Goal: Navigation & Orientation: Find specific page/section

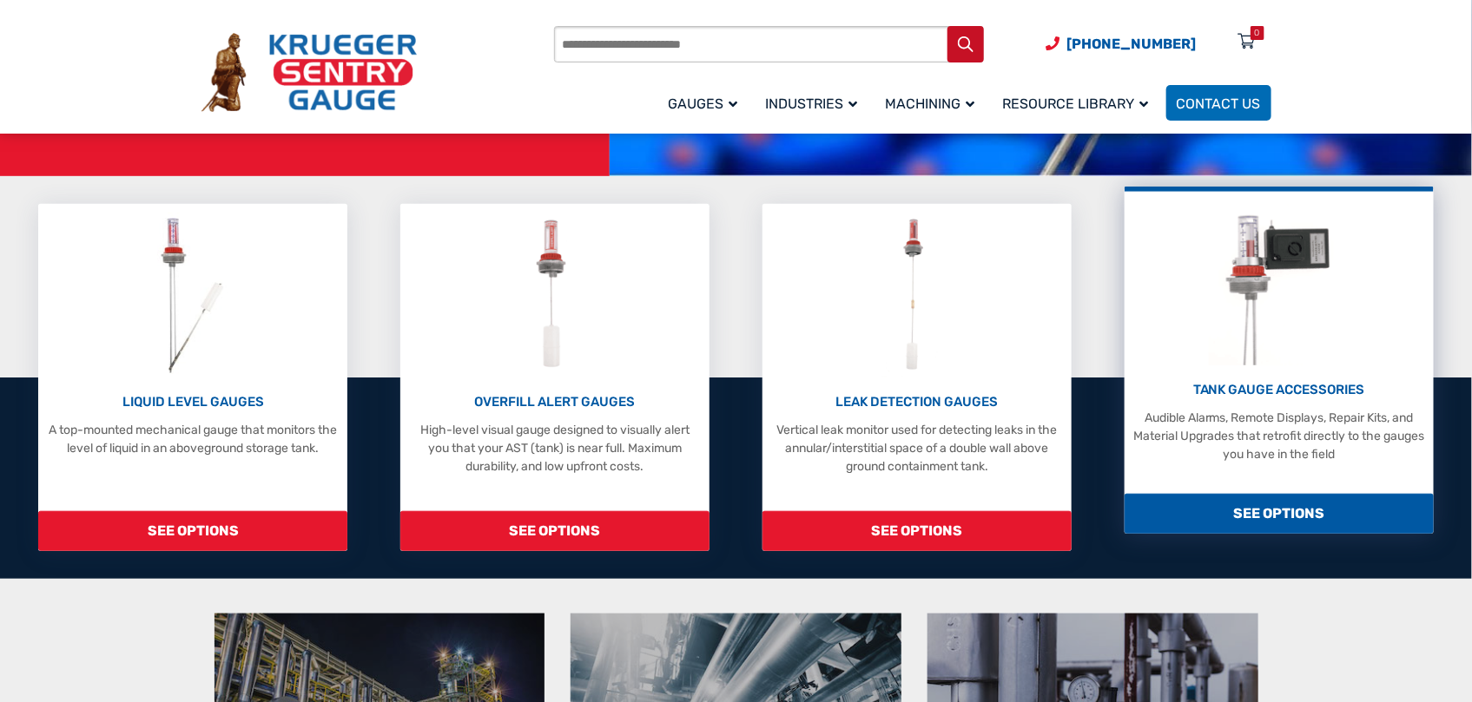
scroll to position [347, 0]
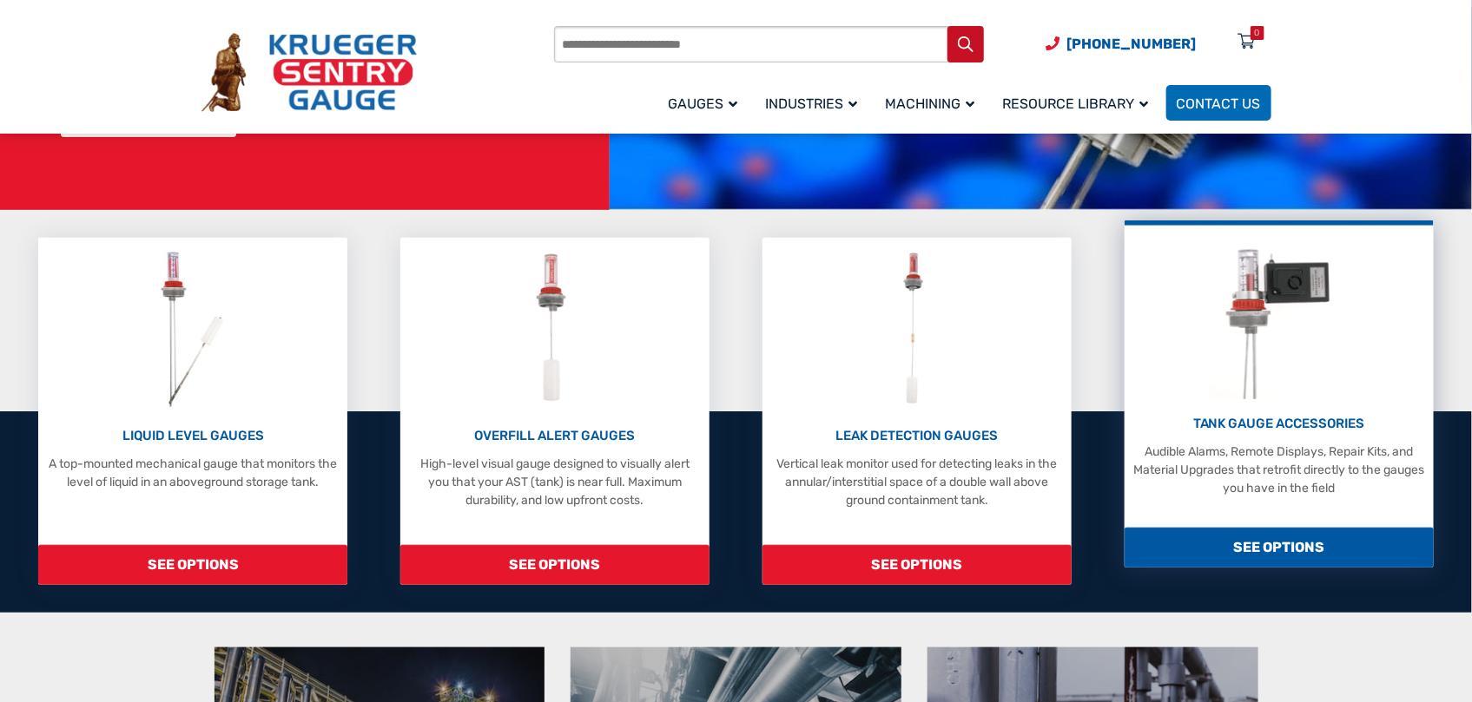
click at [1270, 528] on span "SEE OPTIONS" at bounding box center [1278, 548] width 309 height 40
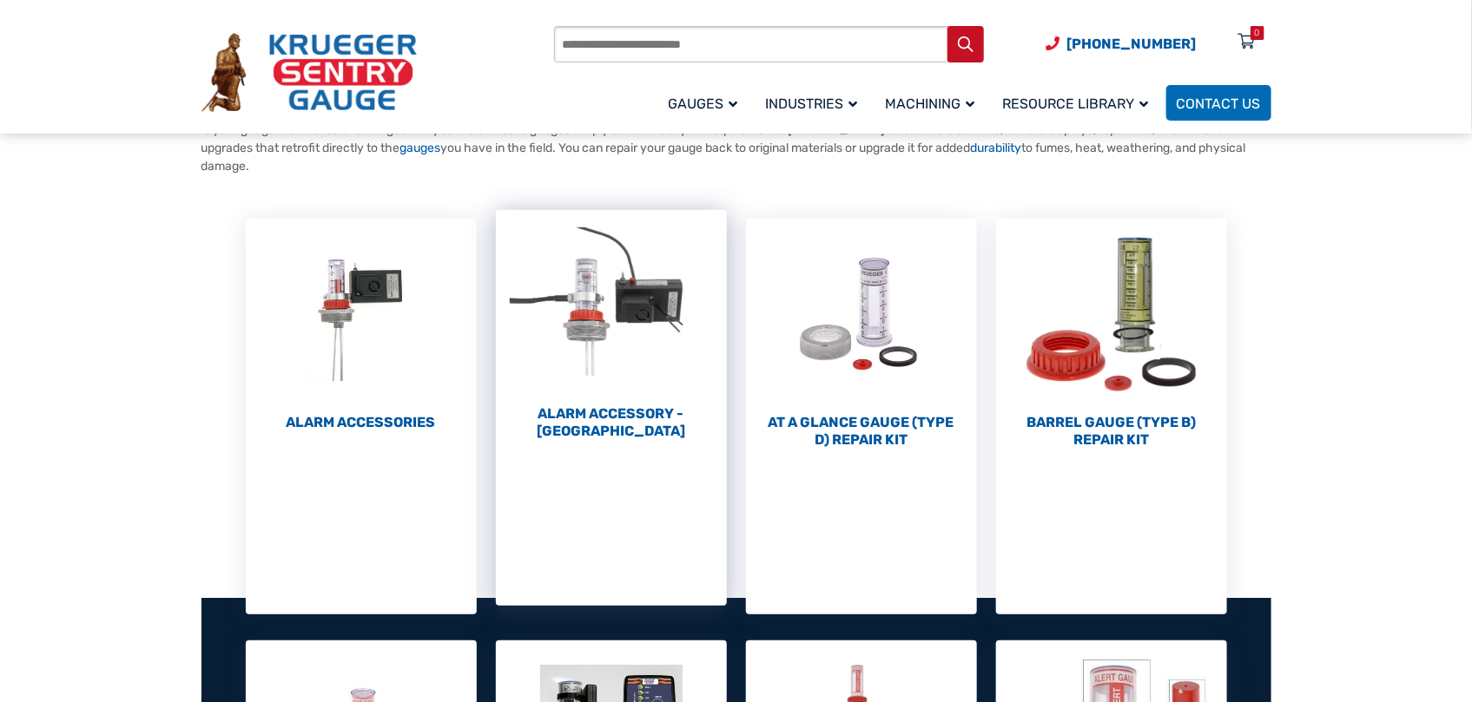
scroll to position [174, 0]
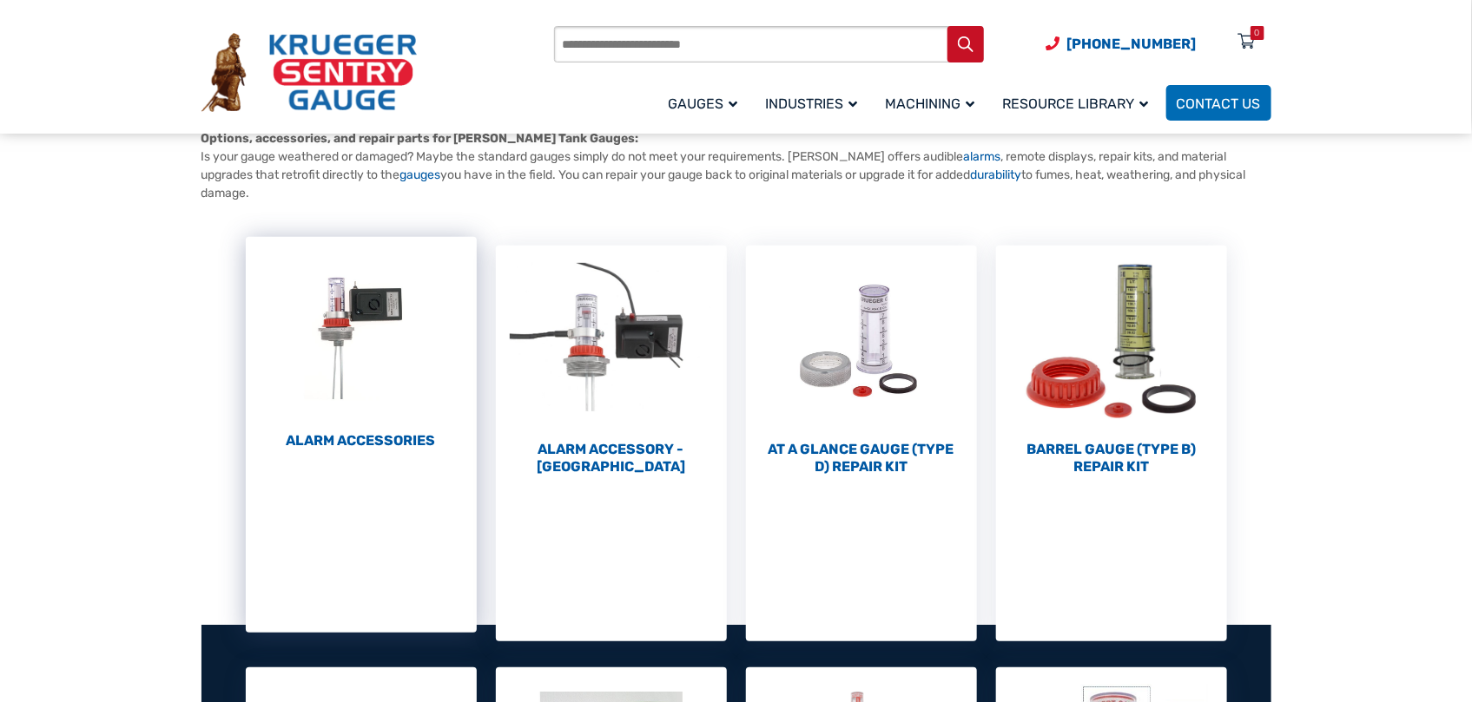
click at [352, 445] on h2 "Alarm Accessories (6)" at bounding box center [361, 440] width 231 height 17
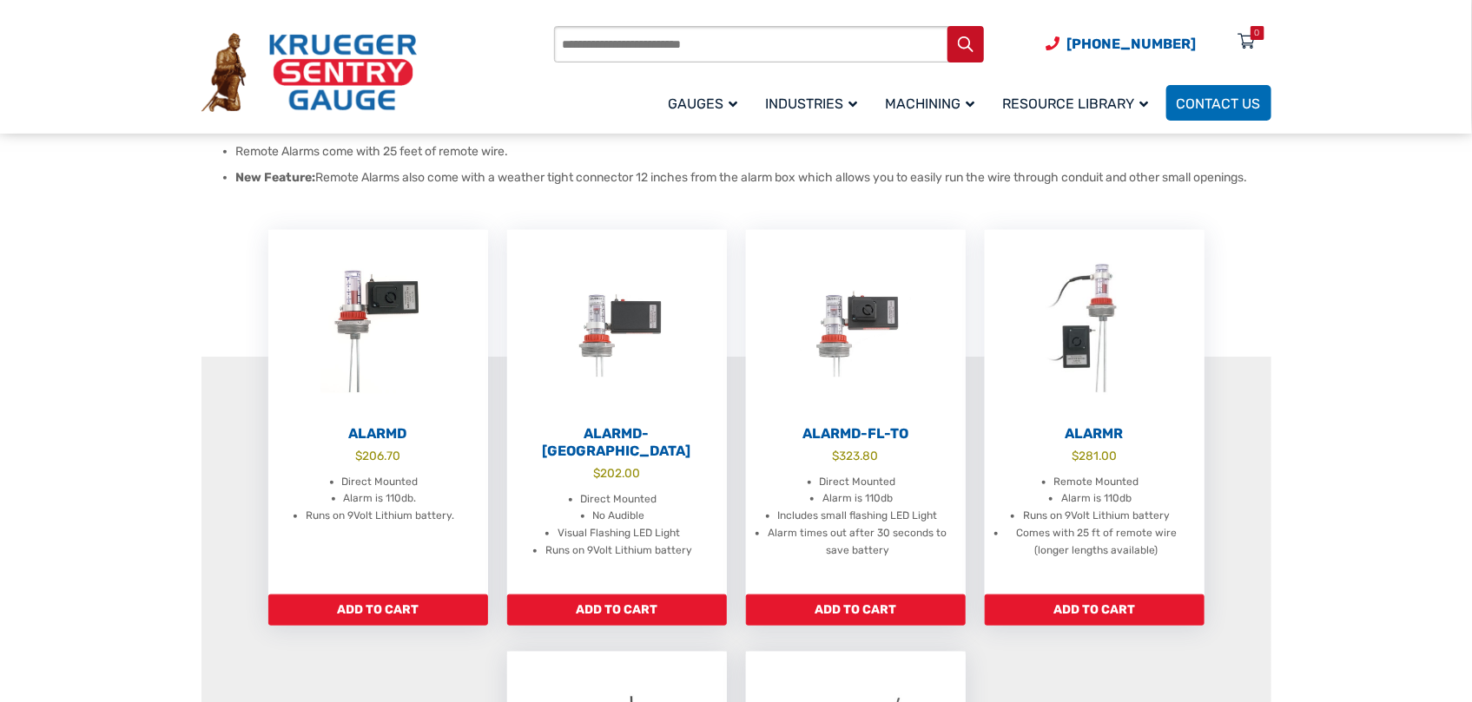
scroll to position [376, 0]
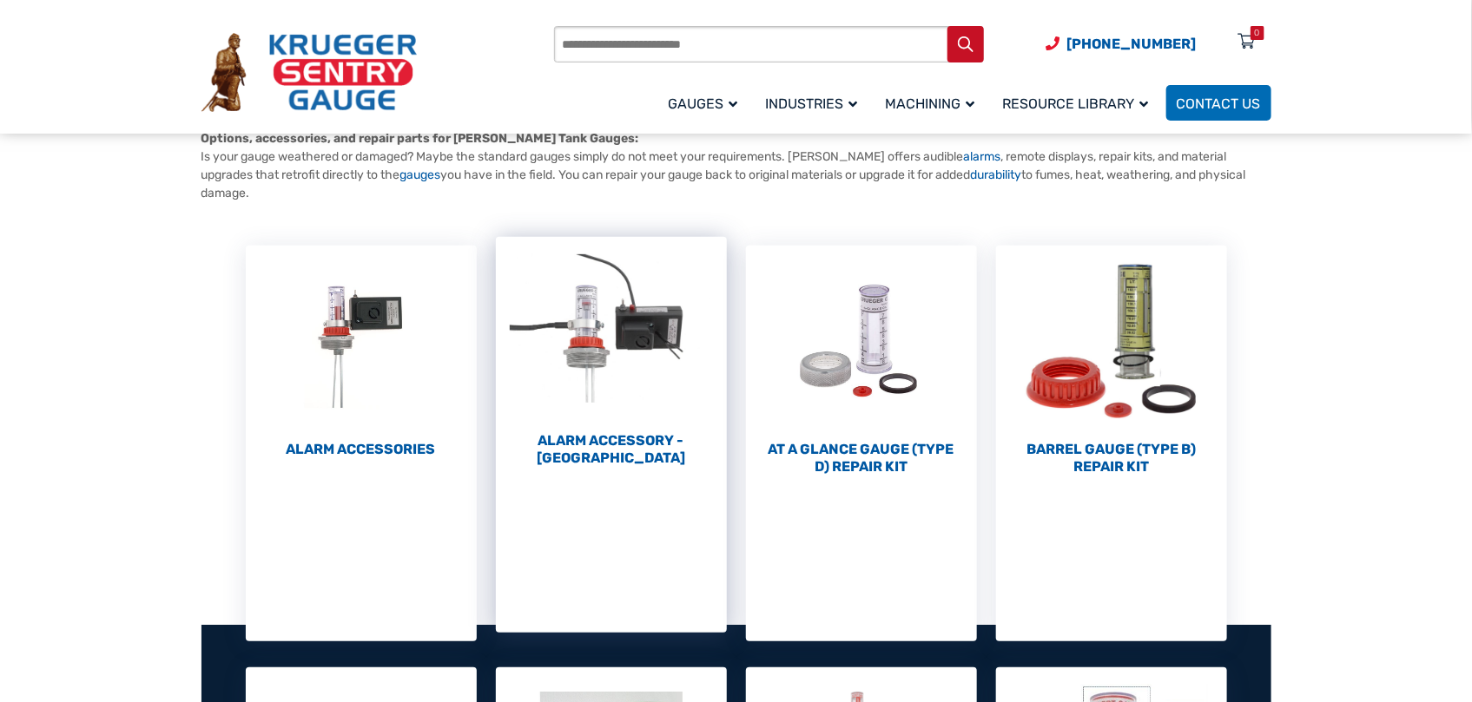
click at [636, 333] on img "Visit product category Alarm Accessory - DC" at bounding box center [611, 332] width 231 height 191
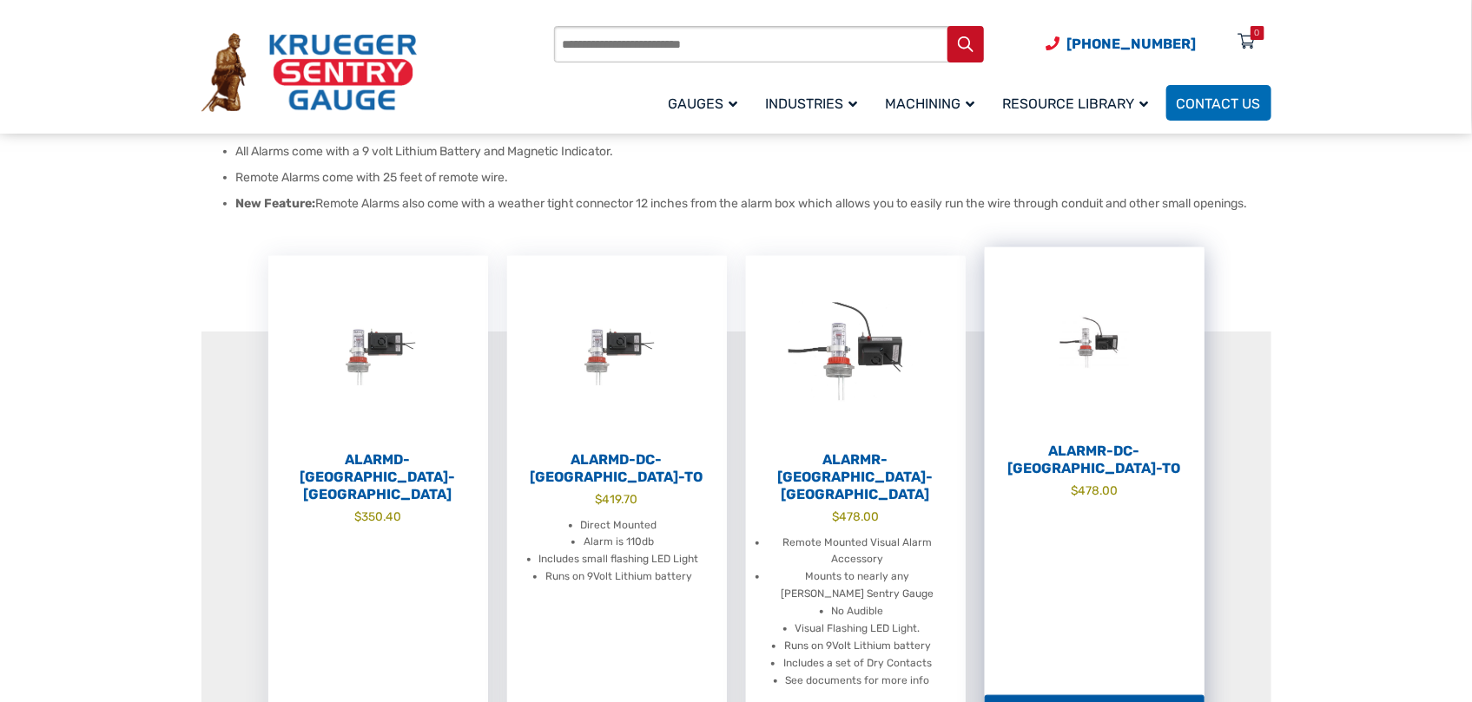
scroll to position [376, 0]
